Goal: Information Seeking & Learning: Learn about a topic

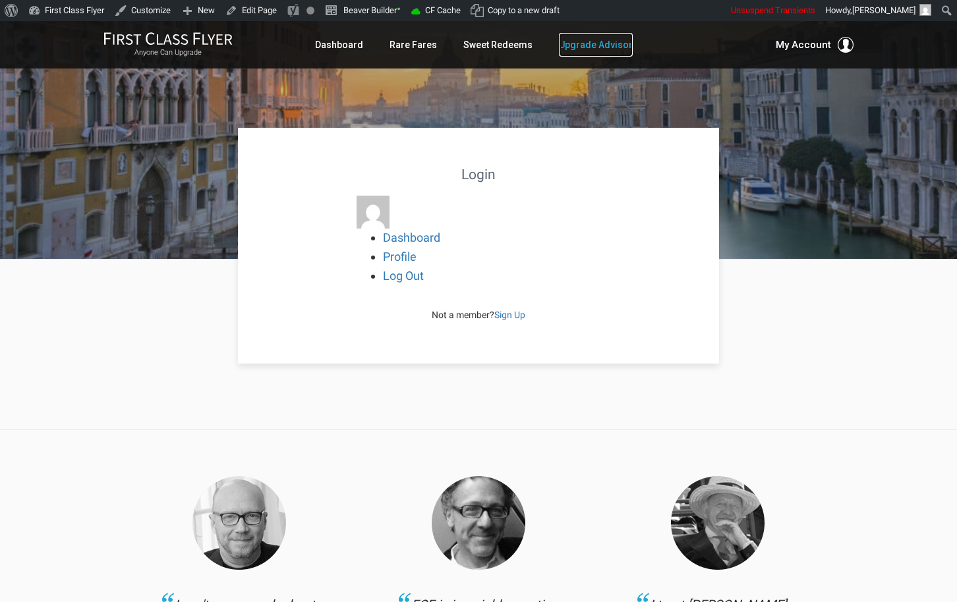
click at [584, 45] on link "Upgrade Advisor" at bounding box center [596, 45] width 74 height 24
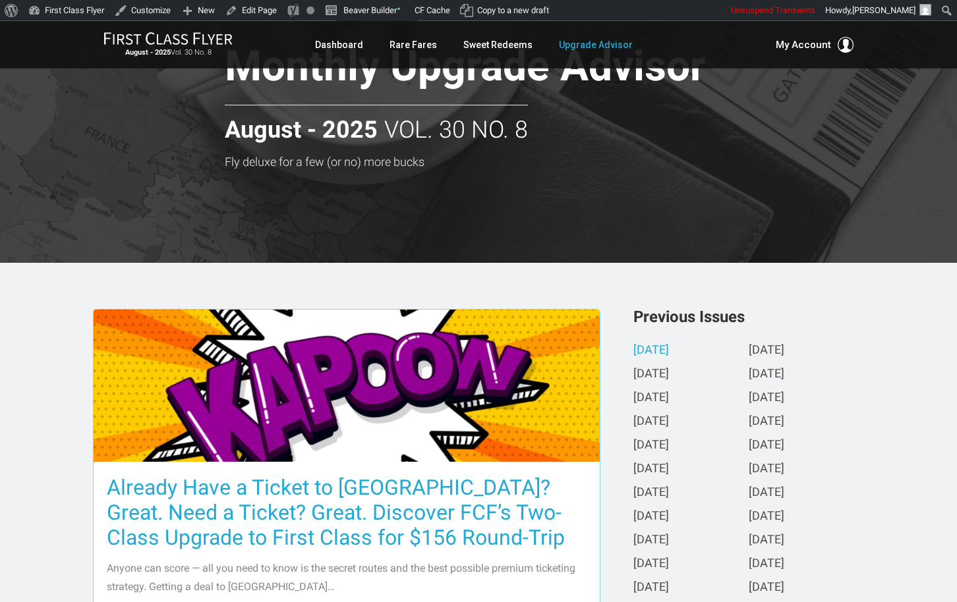
scroll to position [221, 0]
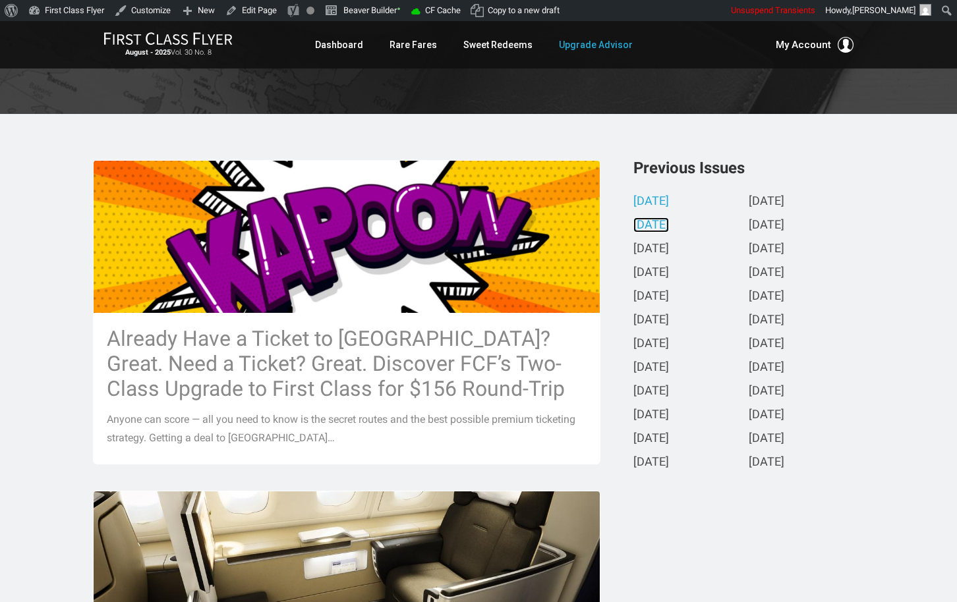
click at [666, 221] on link "July 2025" at bounding box center [651, 226] width 36 height 14
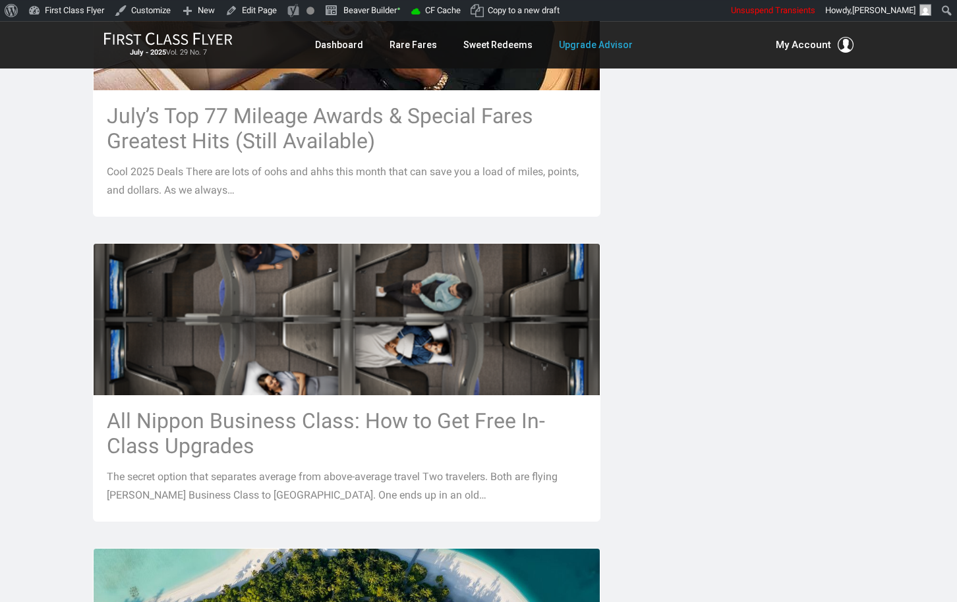
scroll to position [1644, 0]
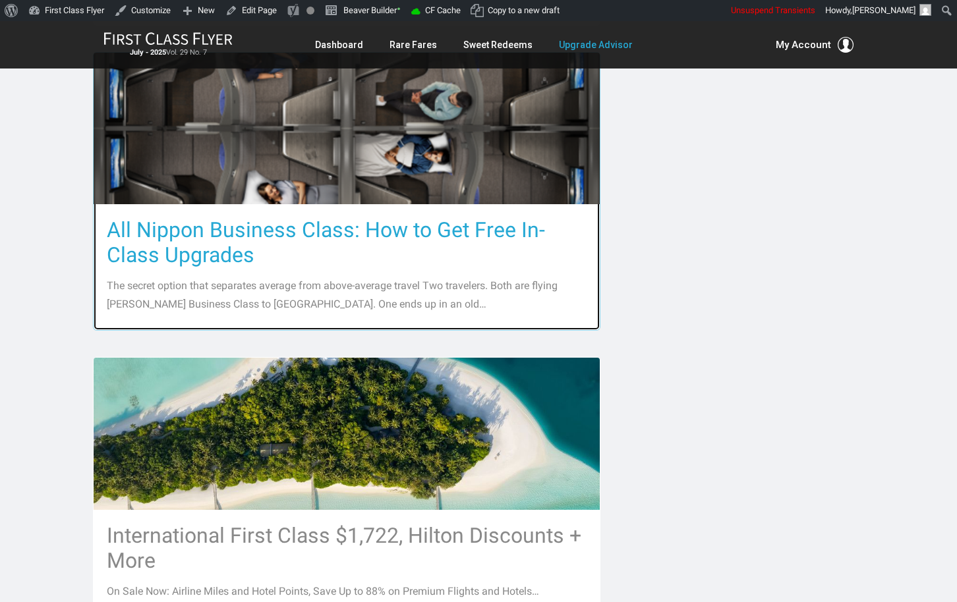
click at [463, 217] on h3 "All Nippon Business Class: How to Get Free In-Class Upgrades" at bounding box center [347, 242] width 480 height 50
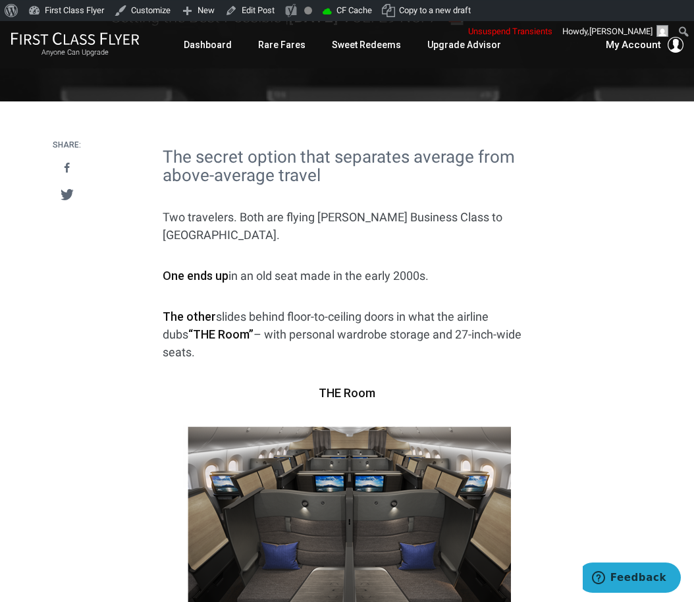
scroll to position [232, 0]
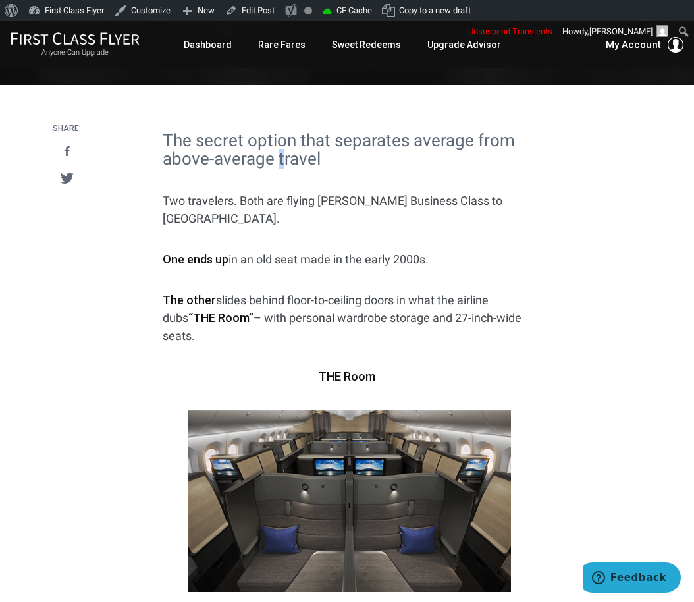
drag, startPoint x: 280, startPoint y: 154, endPoint x: 285, endPoint y: 165, distance: 11.5
click at [284, 165] on h2 "The secret option that separates average from above-average travel" at bounding box center [347, 150] width 369 height 38
click at [316, 204] on p "Two travelers. Both are flying [PERSON_NAME] Business Class to [GEOGRAPHIC_DATA…" at bounding box center [347, 210] width 369 height 36
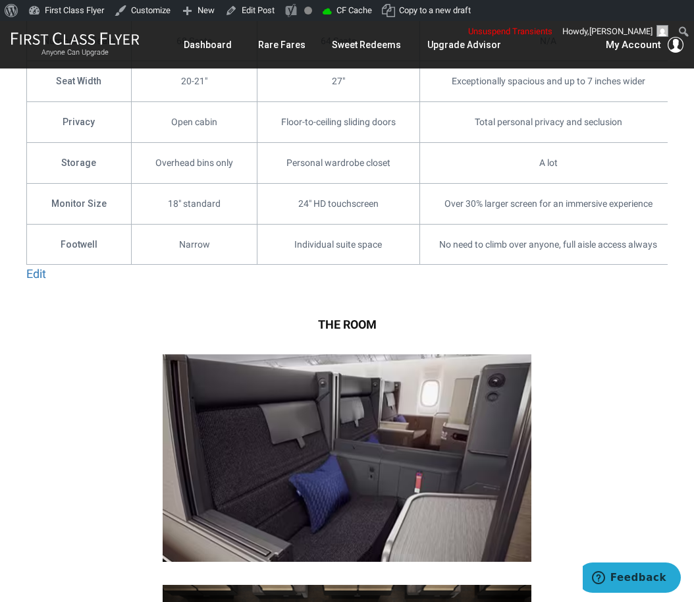
scroll to position [2562, 0]
